Goal: Check status: Check status

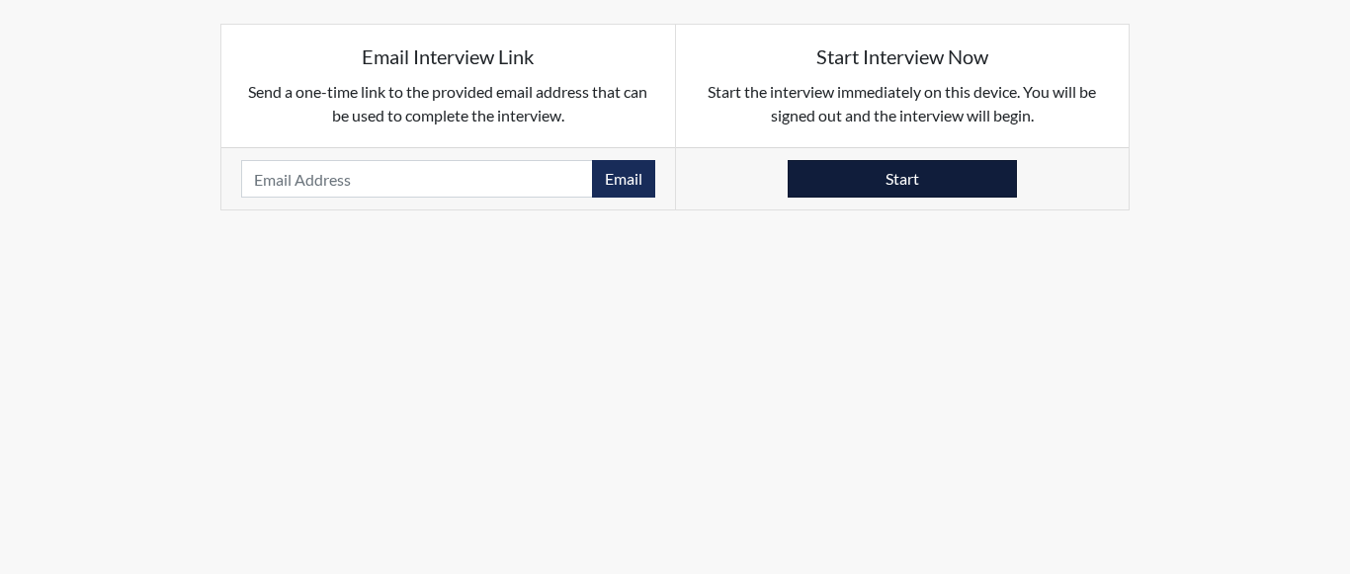
click at [870, 194] on button "Start" at bounding box center [902, 179] width 229 height 38
click at [881, 174] on button "Start" at bounding box center [902, 179] width 229 height 38
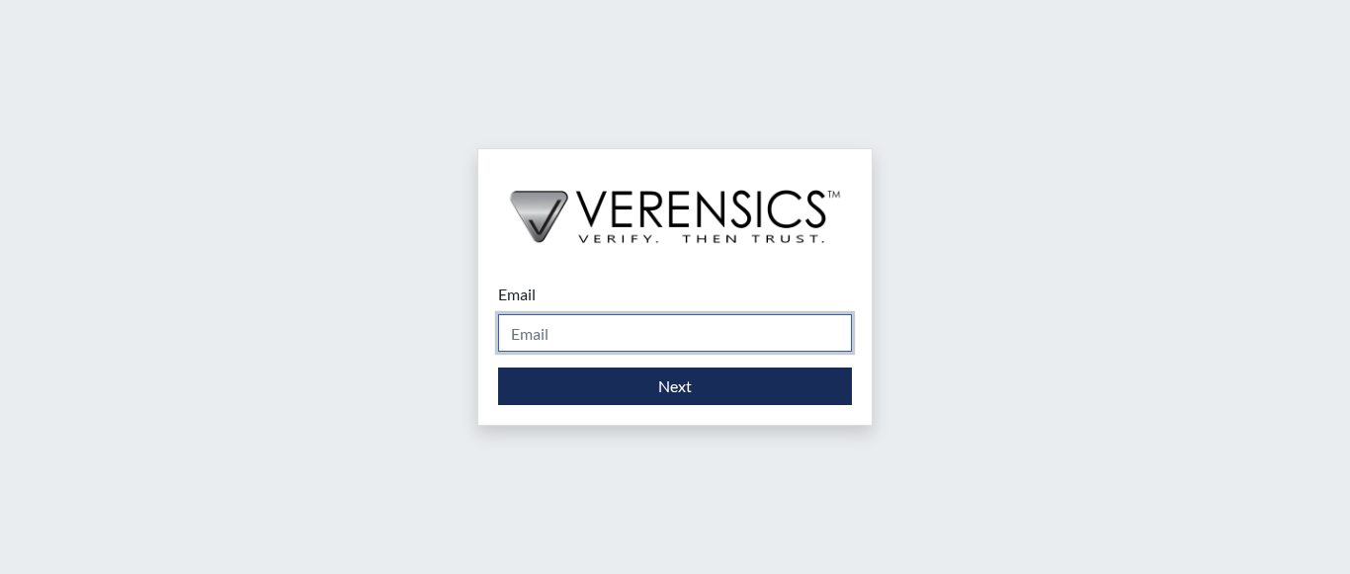
click at [614, 341] on input "Email" at bounding box center [675, 333] width 354 height 38
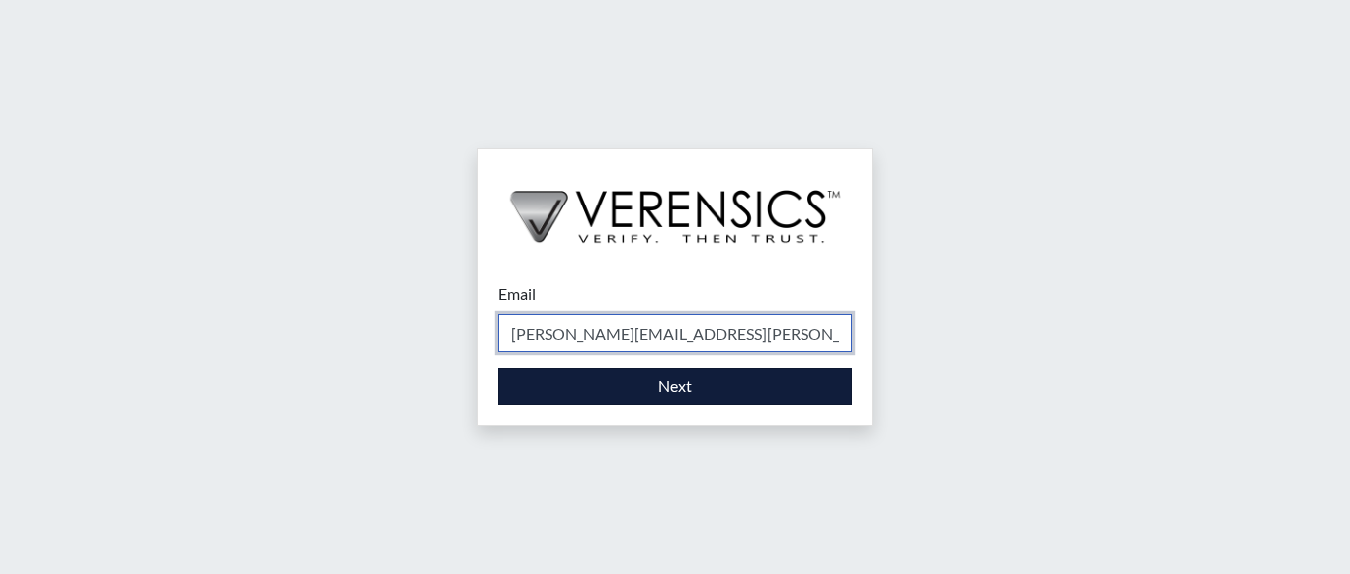
type input "[PERSON_NAME][EMAIL_ADDRESS][PERSON_NAME][DOMAIN_NAME]"
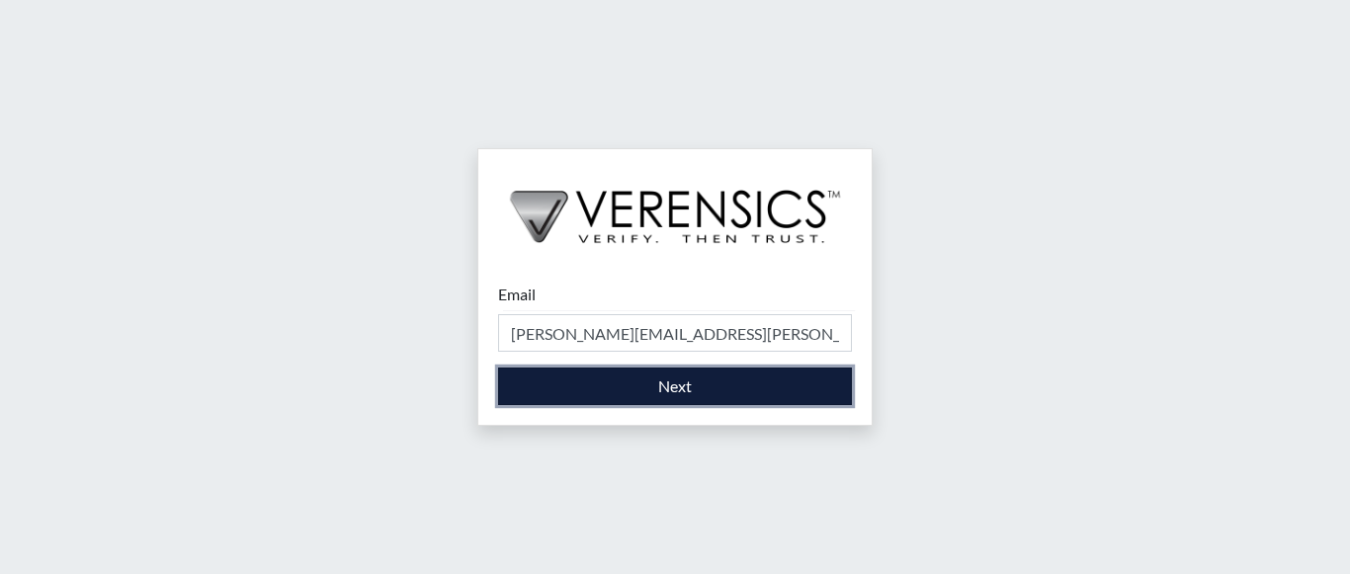
click at [627, 385] on button "Next" at bounding box center [675, 387] width 354 height 38
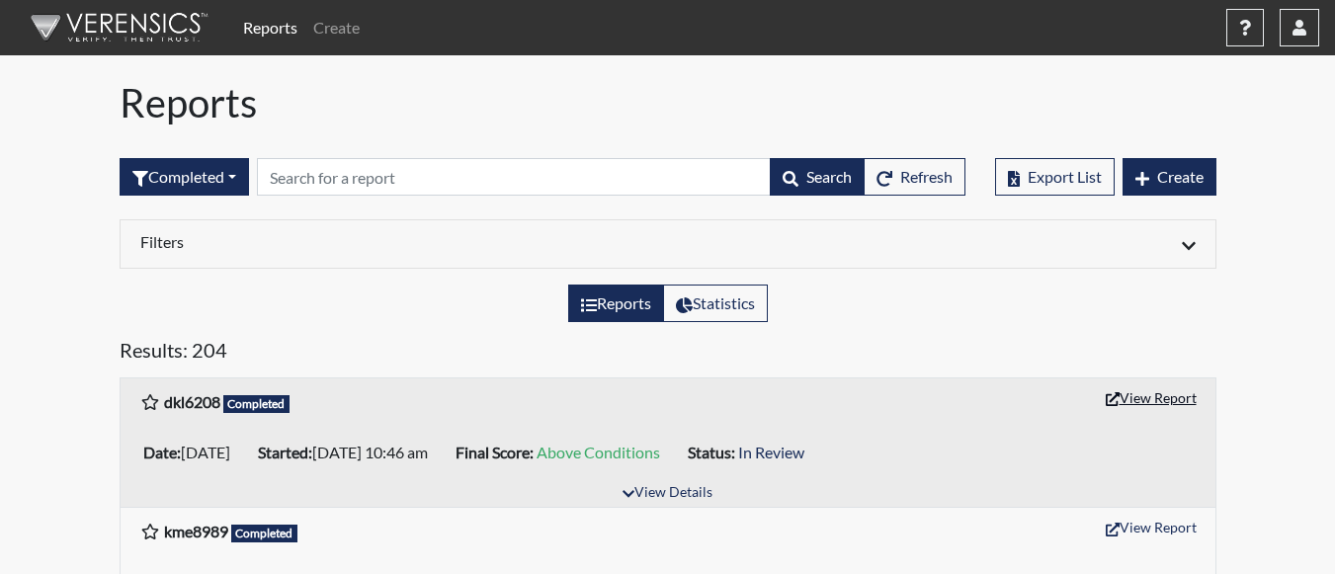
click at [1140, 395] on button "View Report" at bounding box center [1151, 397] width 109 height 31
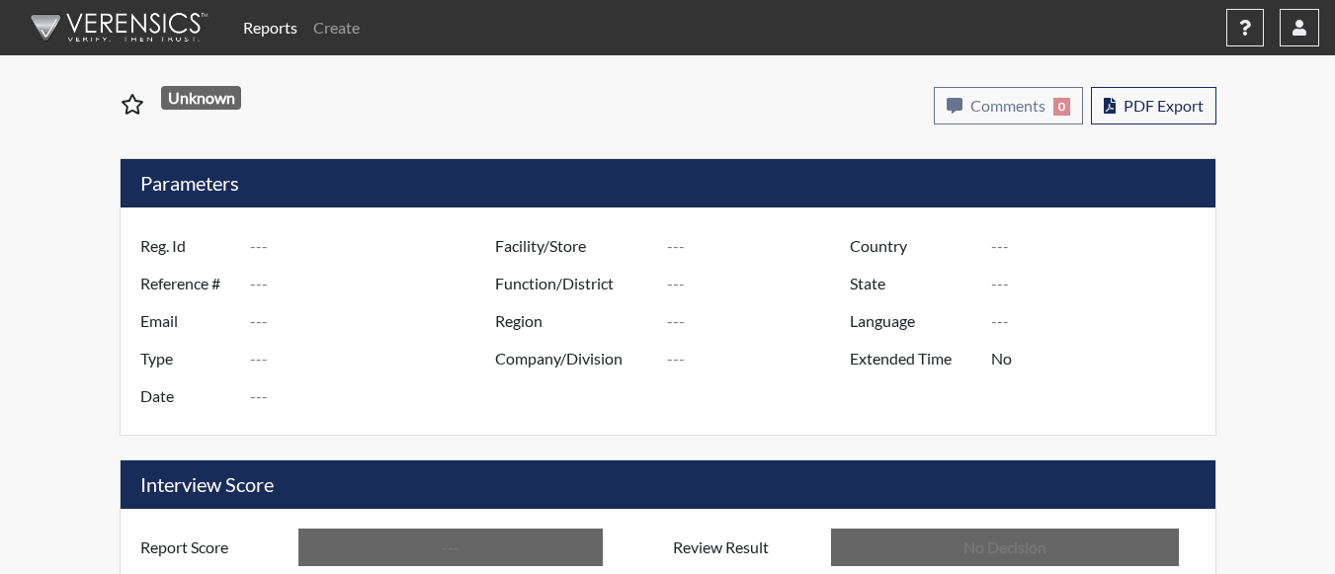
type input "dkl6208"
type input "48961"
type input "---"
type input "Corrections Pre-Employment"
type input "Aug 11, 2025"
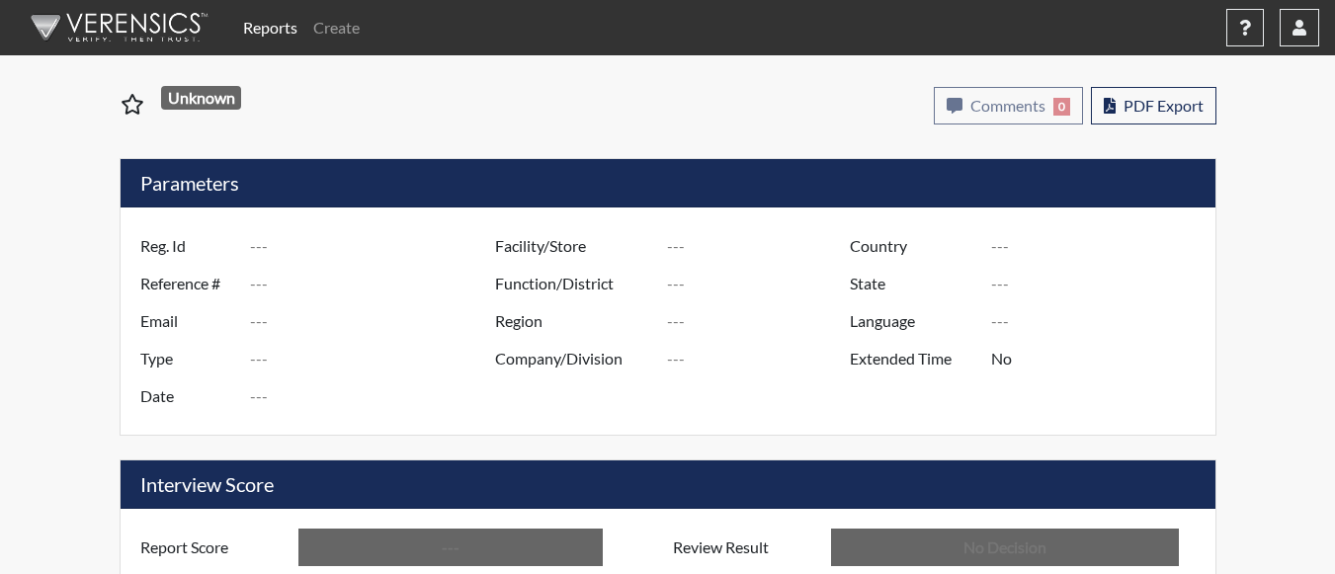
type input "[PERSON_NAME]"
type input "[GEOGRAPHIC_DATA]"
type input "[US_STATE]"
type input "English"
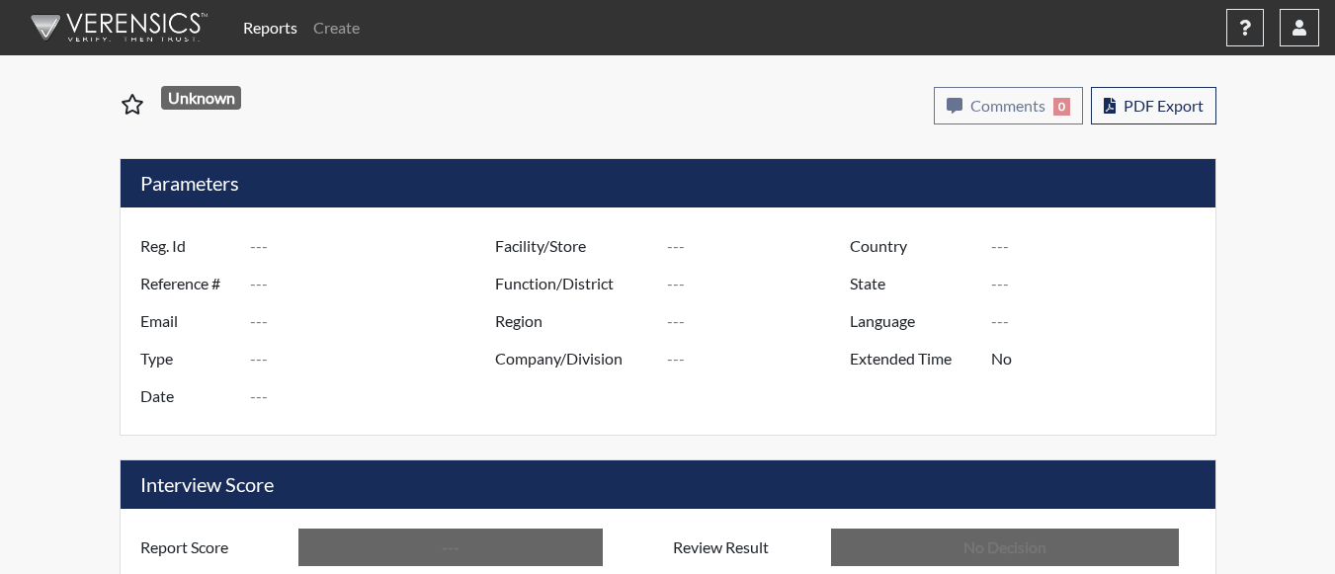
type input "Above Conditions"
type input "In Review"
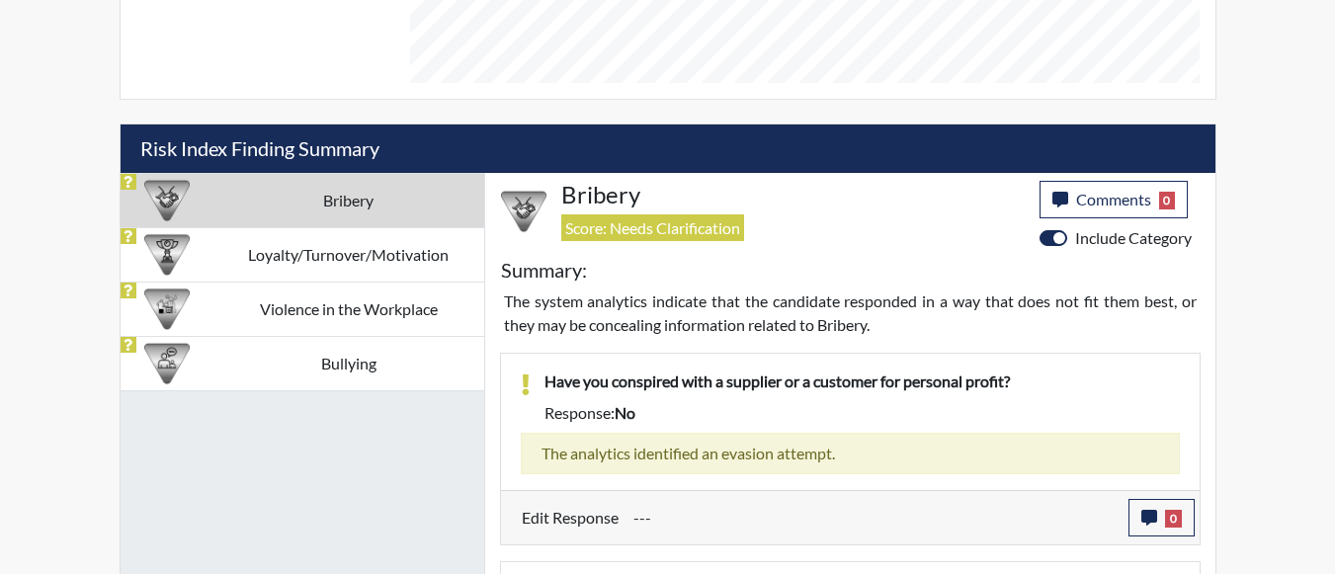
scroll to position [1055, 0]
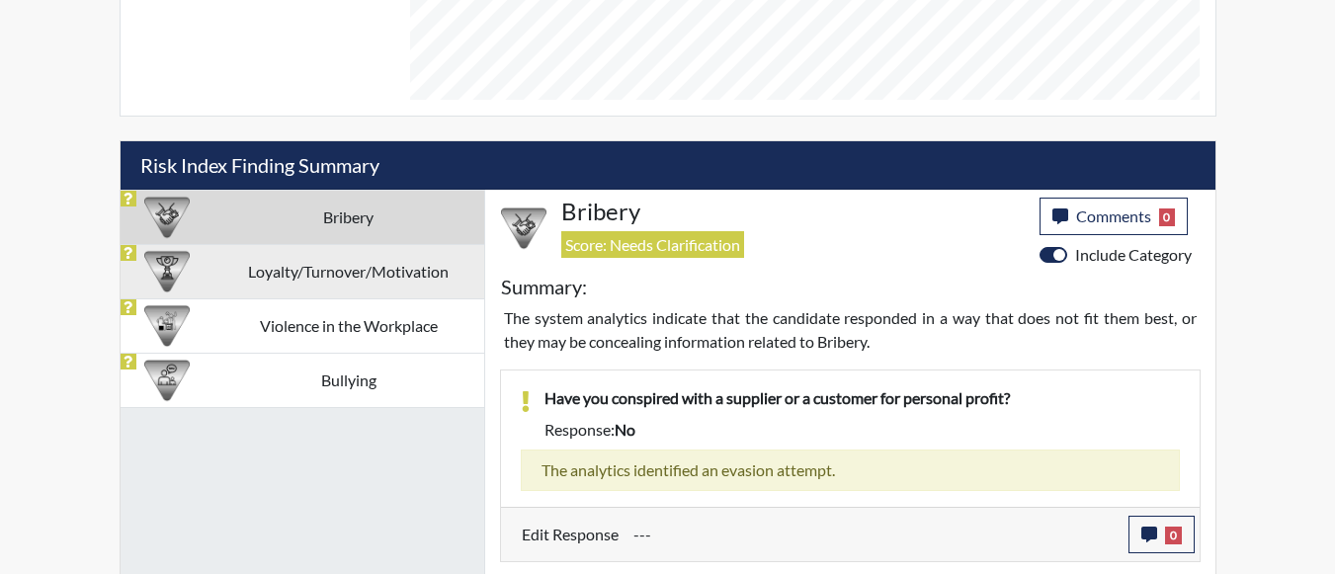
click at [314, 284] on td "Loyalty/Turnover/Motivation" at bounding box center [348, 271] width 271 height 54
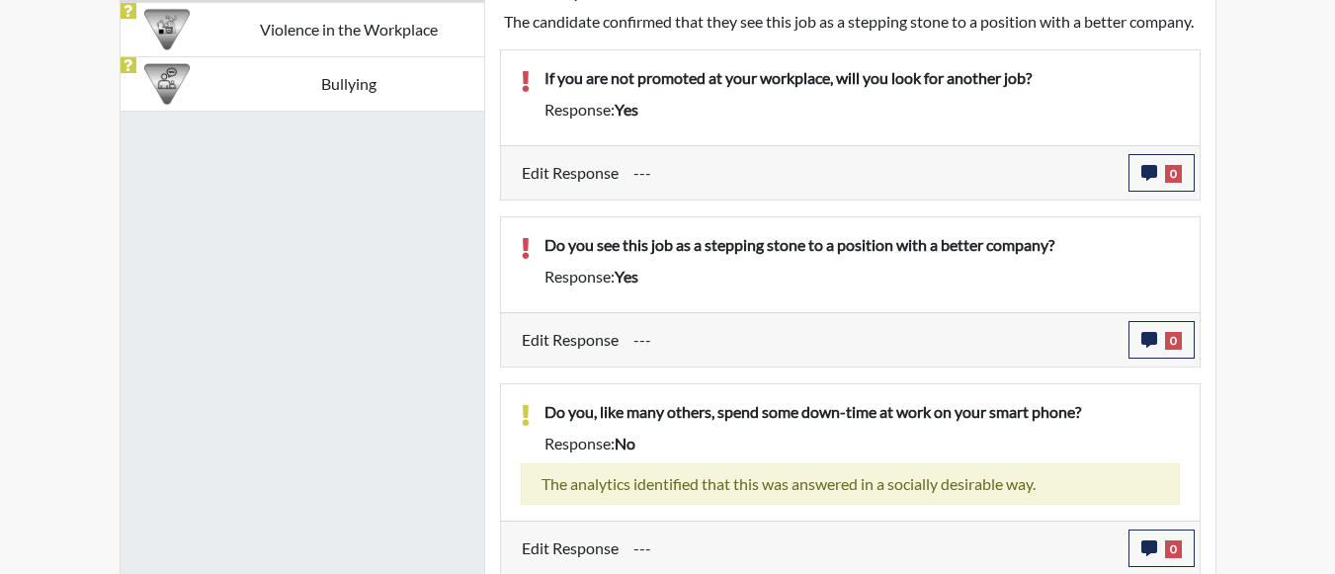
scroll to position [1253, 0]
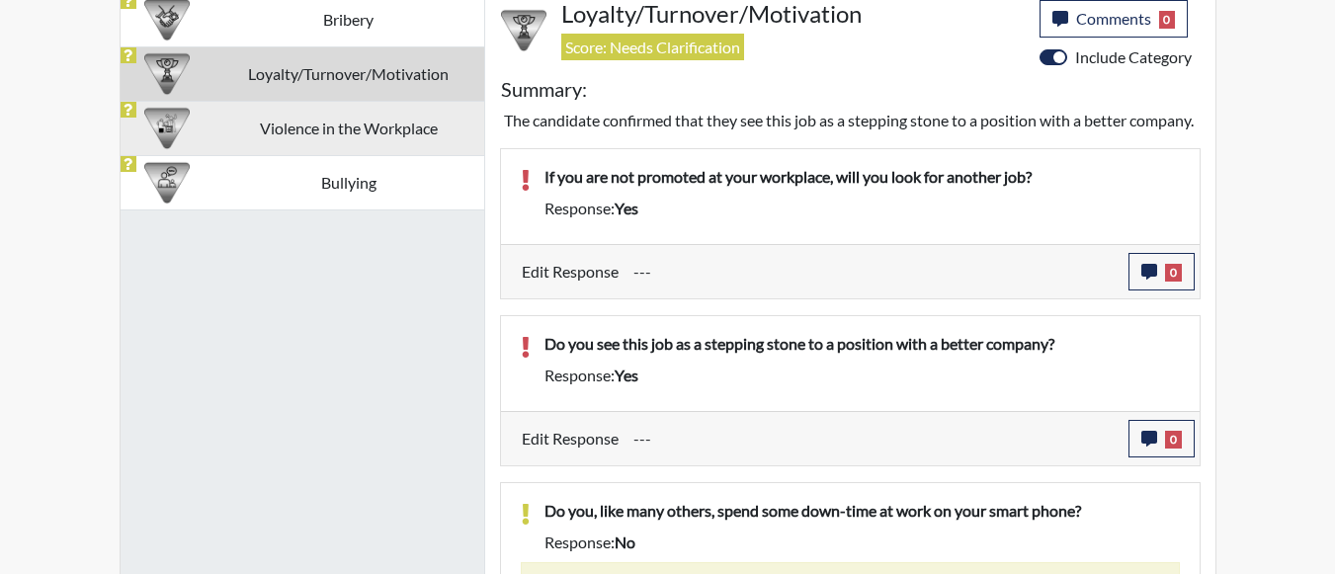
click at [388, 133] on td "Violence in the Workplace" at bounding box center [348, 128] width 271 height 54
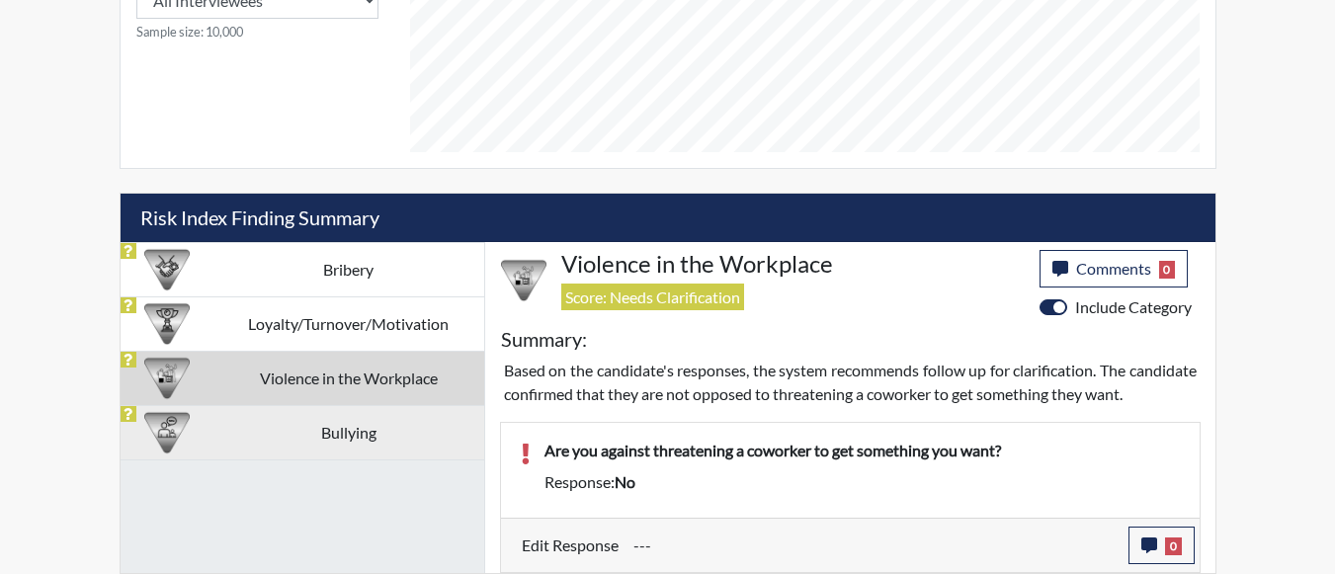
click at [316, 419] on td "Bullying" at bounding box center [348, 432] width 271 height 54
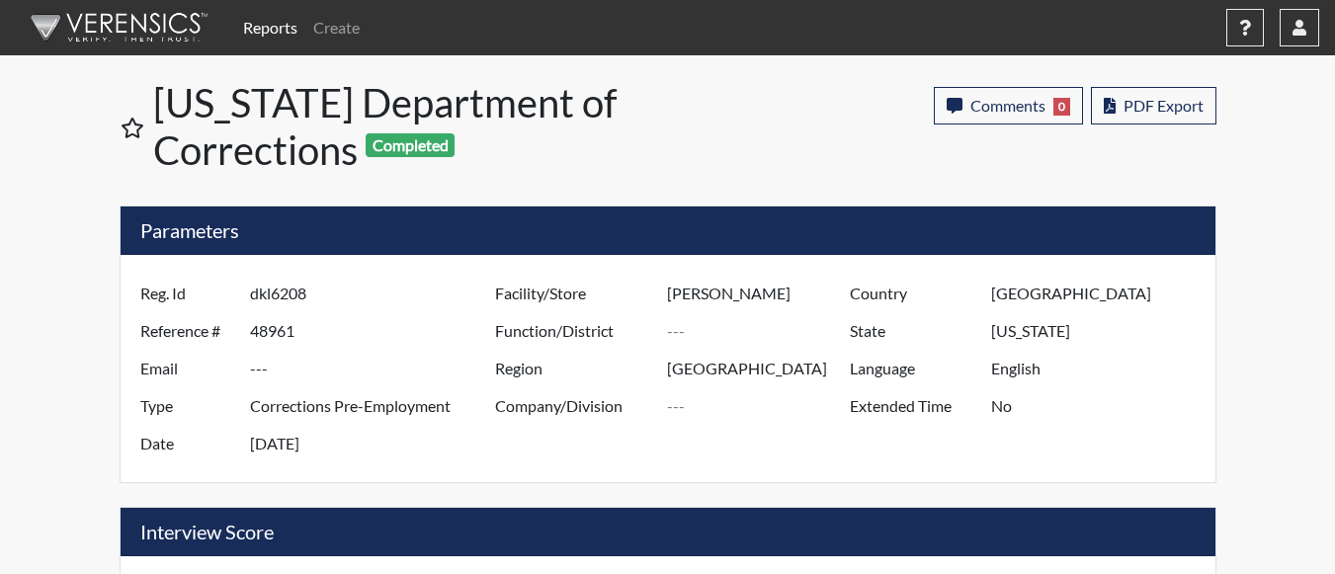
scroll to position [987778, 987285]
